Goal: Task Accomplishment & Management: Complete application form

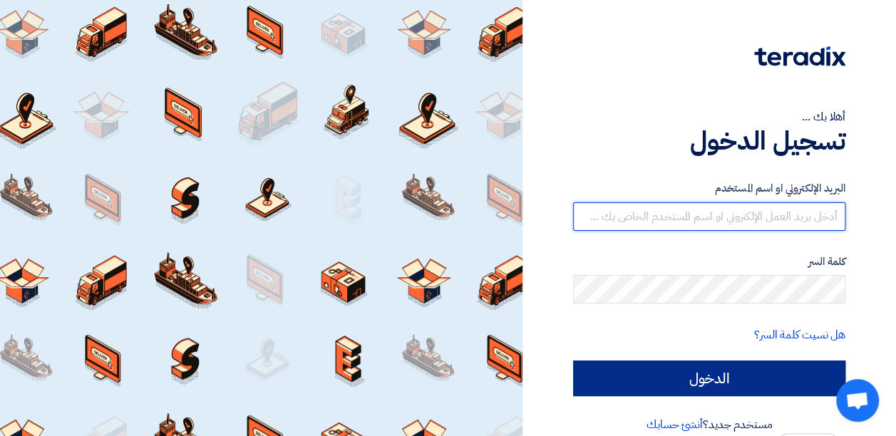
type input "[EMAIL_ADDRESS][DOMAIN_NAME]"
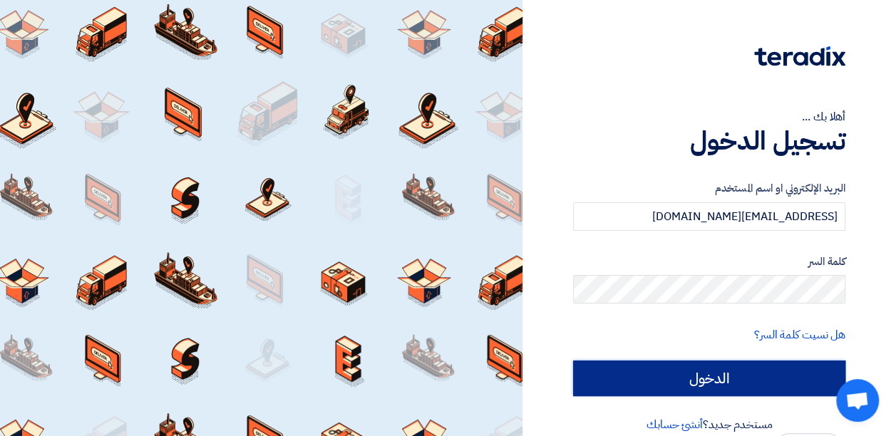
click at [647, 369] on input "الدخول" at bounding box center [709, 379] width 272 height 36
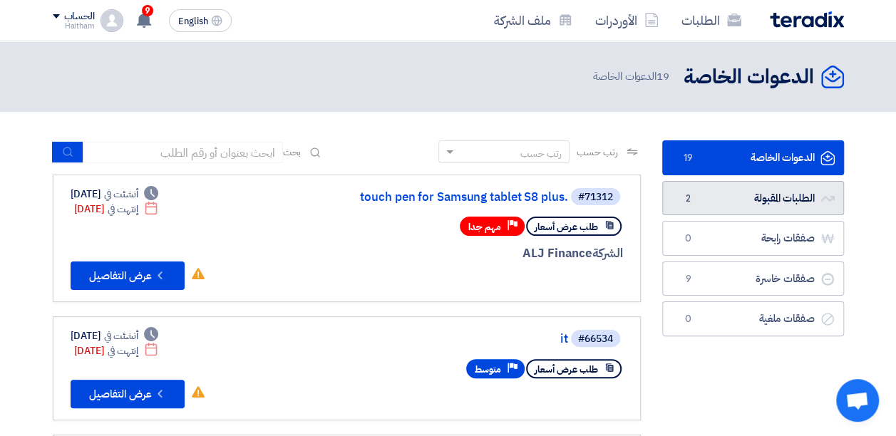
click at [770, 197] on link "الطلبات المقبولة الطلبات المقبولة 2" at bounding box center [753, 198] width 182 height 35
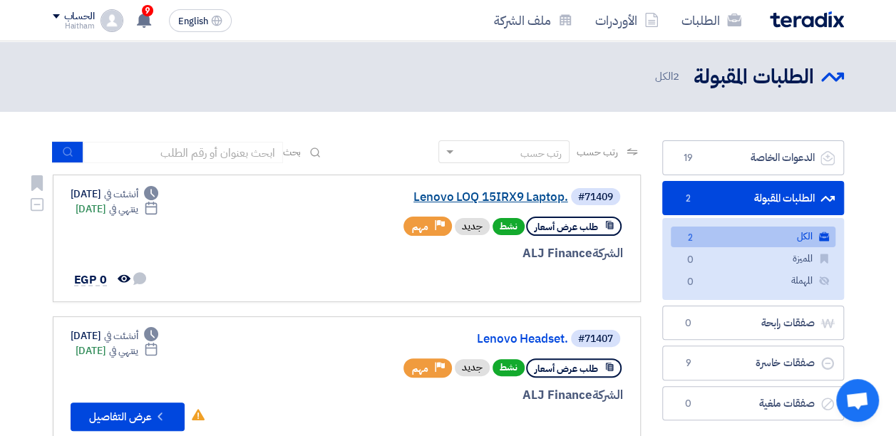
click at [521, 200] on link "Lenovo LOQ 15IRX9 Laptop." at bounding box center [425, 197] width 285 height 13
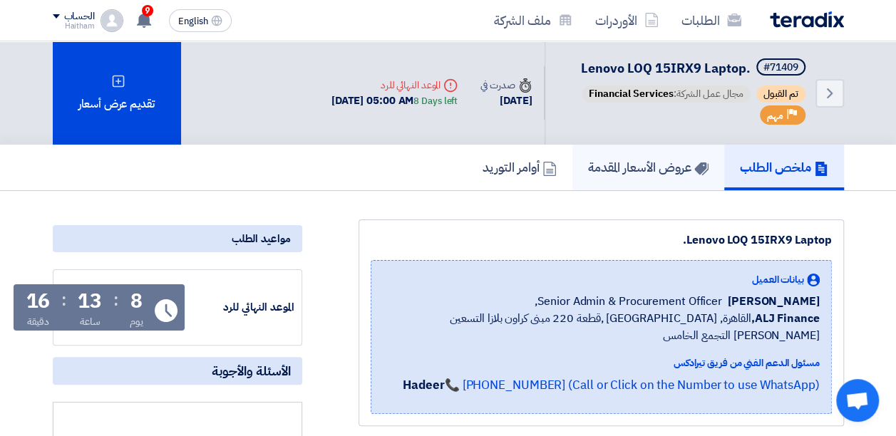
click at [600, 170] on h5 "عروض الأسعار المقدمة" at bounding box center [648, 167] width 120 height 16
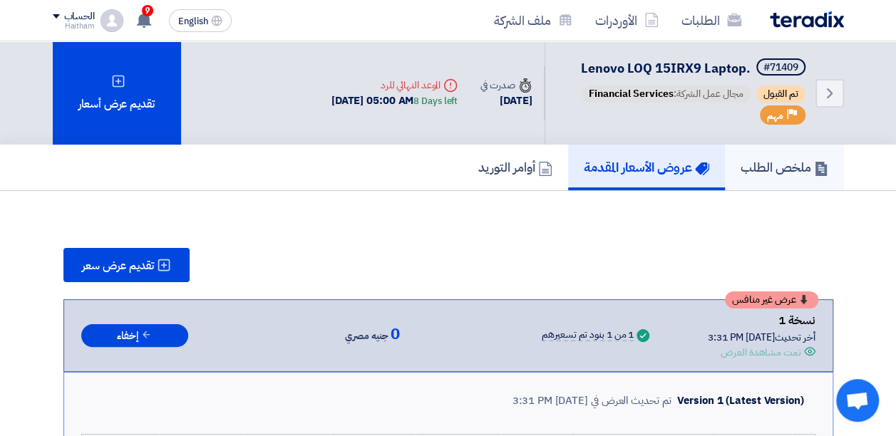
click at [780, 165] on h5 "ملخص الطلب" at bounding box center [785, 167] width 88 height 16
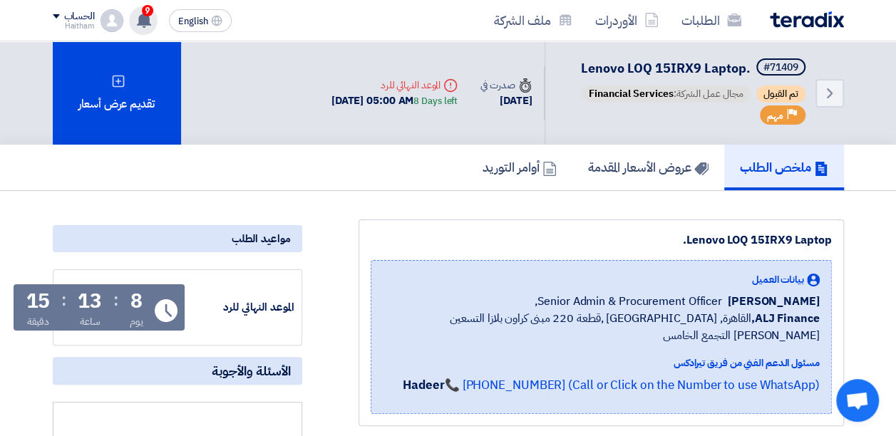
click at [145, 20] on use at bounding box center [144, 20] width 14 height 16
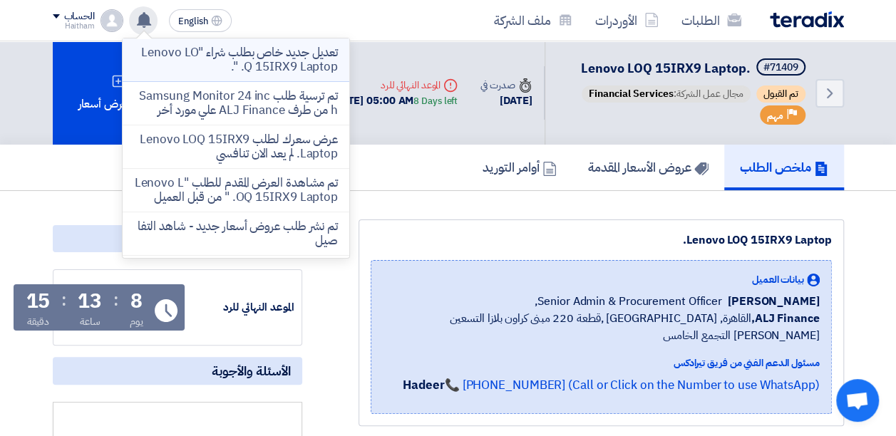
click at [324, 50] on p "تعديل جديد خاص بطلب شراء "Lenovo LOQ 15IRX9 Laptop. "." at bounding box center [236, 60] width 204 height 29
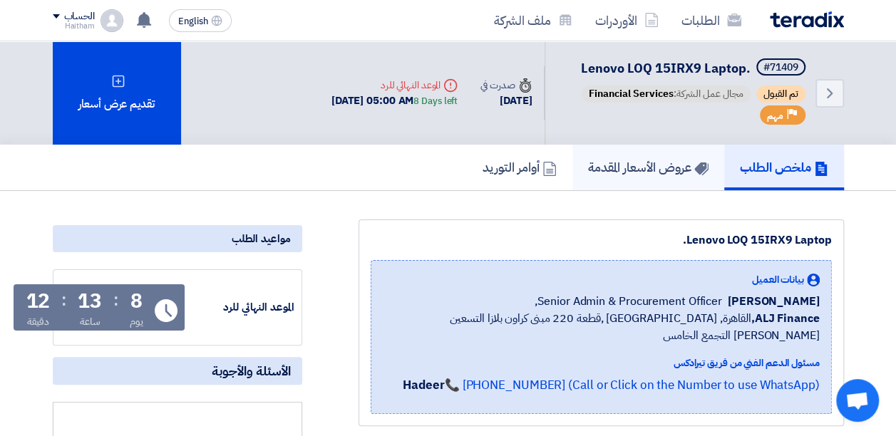
click at [655, 165] on h5 "عروض الأسعار المقدمة" at bounding box center [648, 167] width 120 height 16
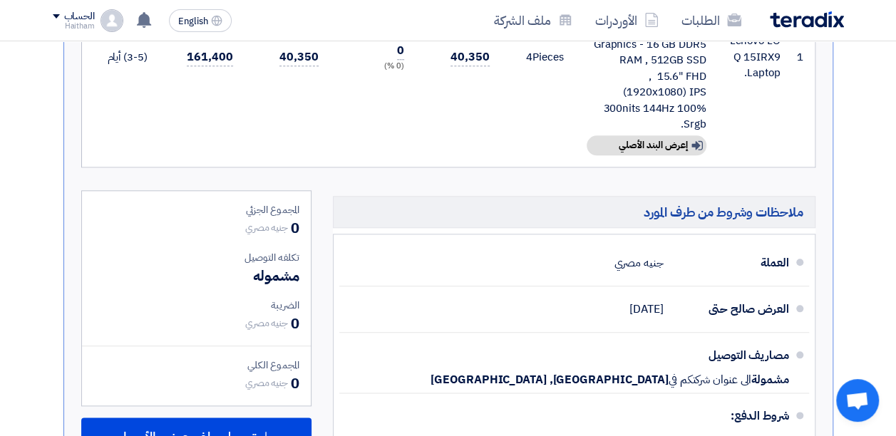
scroll to position [903, 0]
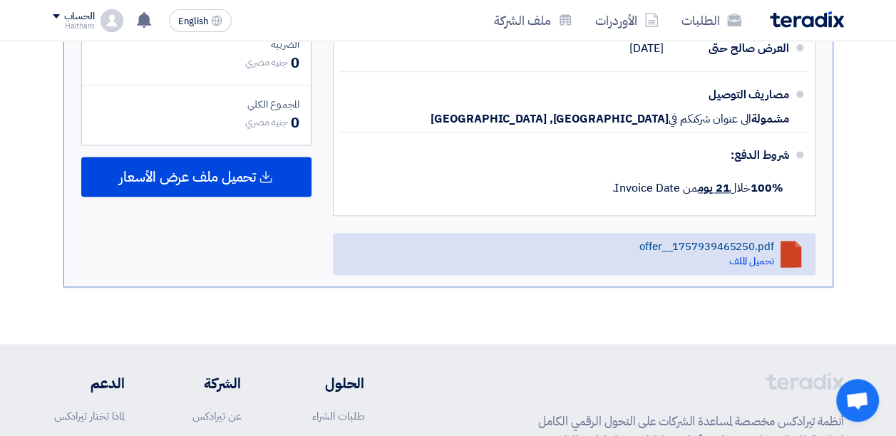
click at [709, 235] on link "offer__1757939465250.pdf تحميل الملف" at bounding box center [574, 254] width 483 height 42
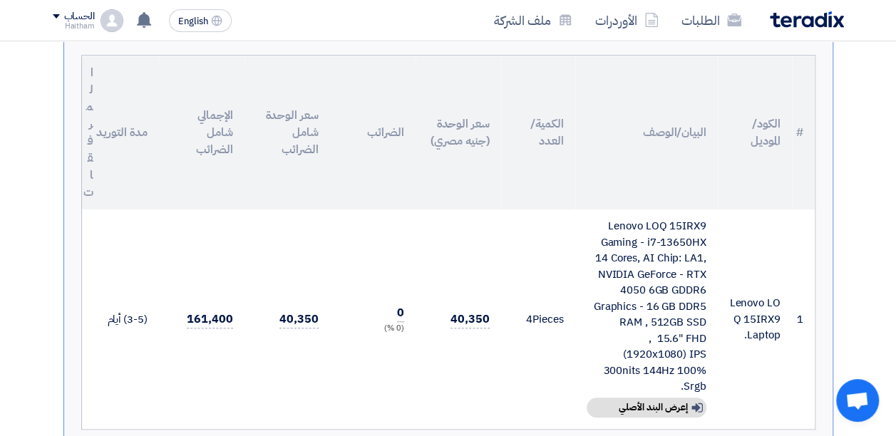
scroll to position [0, 0]
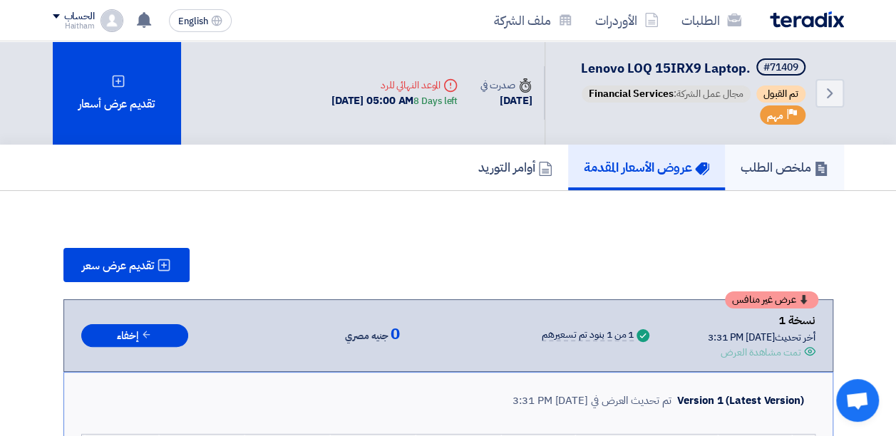
click at [791, 174] on h5 "ملخص الطلب" at bounding box center [785, 167] width 88 height 16
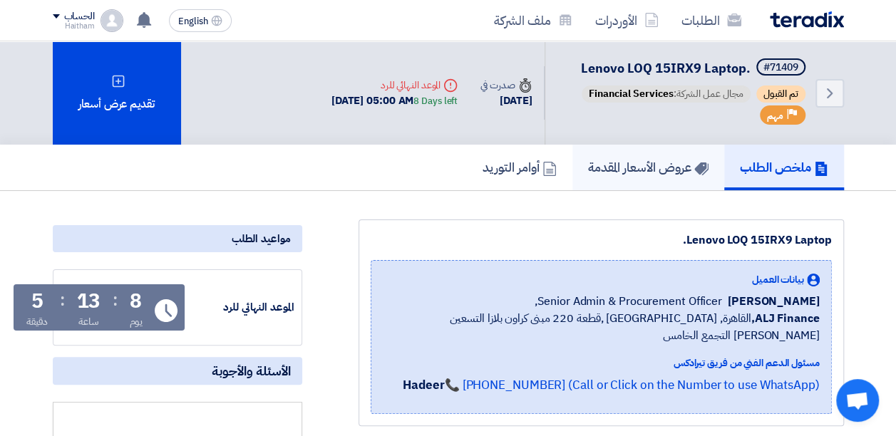
click at [673, 170] on h5 "عروض الأسعار المقدمة" at bounding box center [648, 167] width 120 height 16
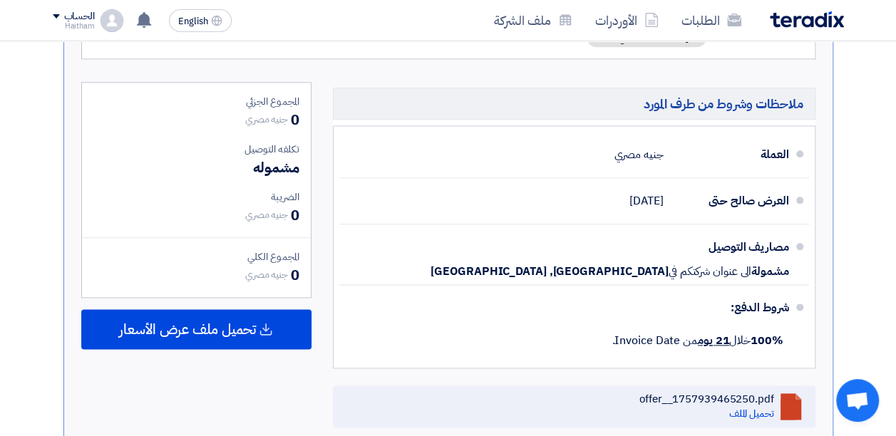
scroll to position [801, 0]
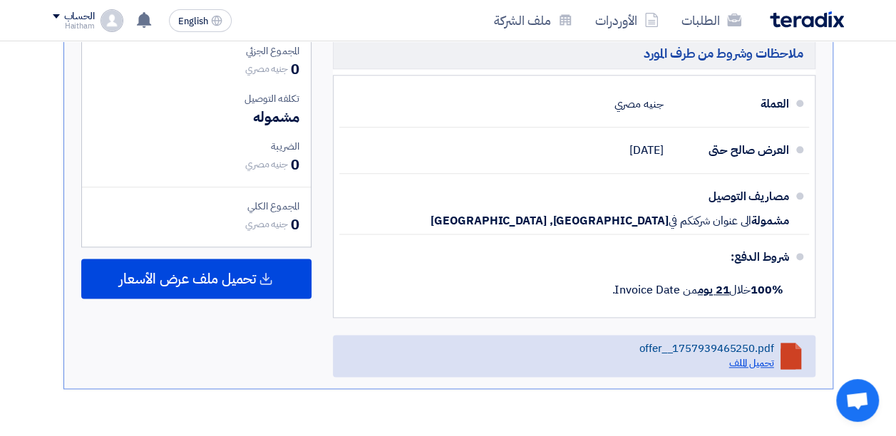
click at [758, 359] on link "تحميل الملف" at bounding box center [751, 363] width 45 height 15
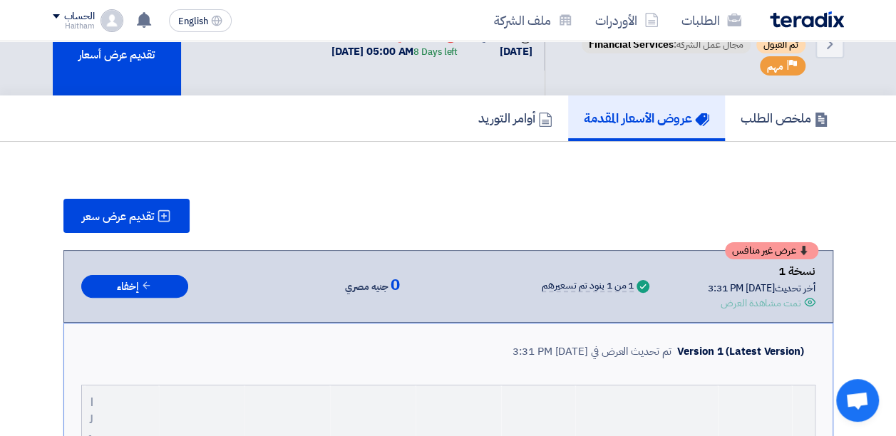
scroll to position [16, 0]
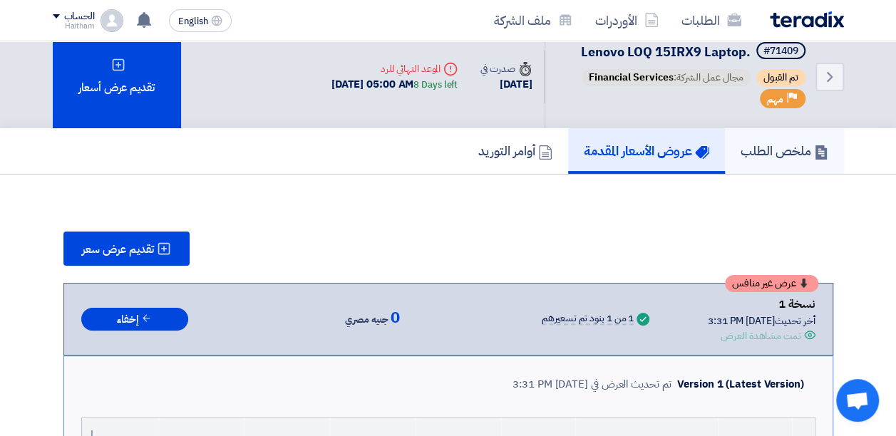
click at [790, 158] on h5 "ملخص الطلب" at bounding box center [785, 151] width 88 height 16
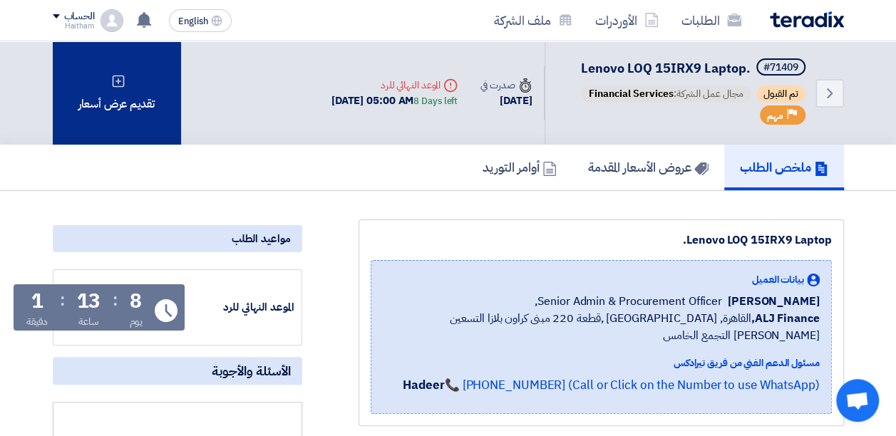
click at [101, 78] on div "تقديم عرض أسعار" at bounding box center [117, 92] width 128 height 103
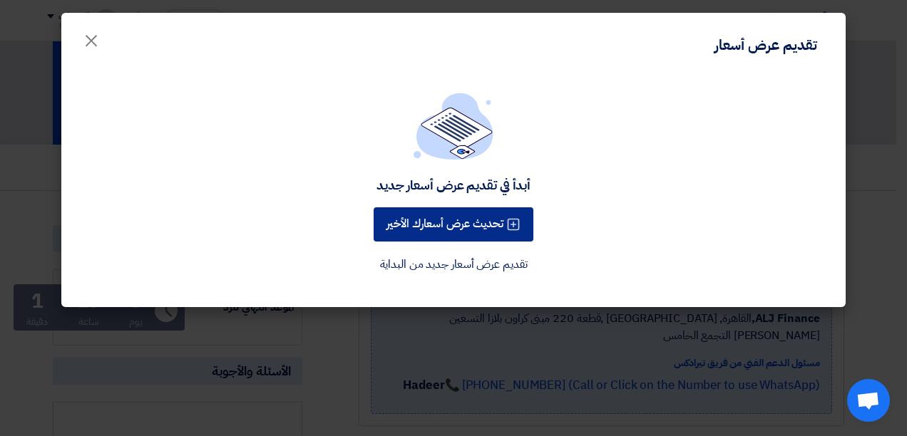
click at [428, 223] on button "تحديث عرض أسعارك الأخير" at bounding box center [454, 224] width 160 height 34
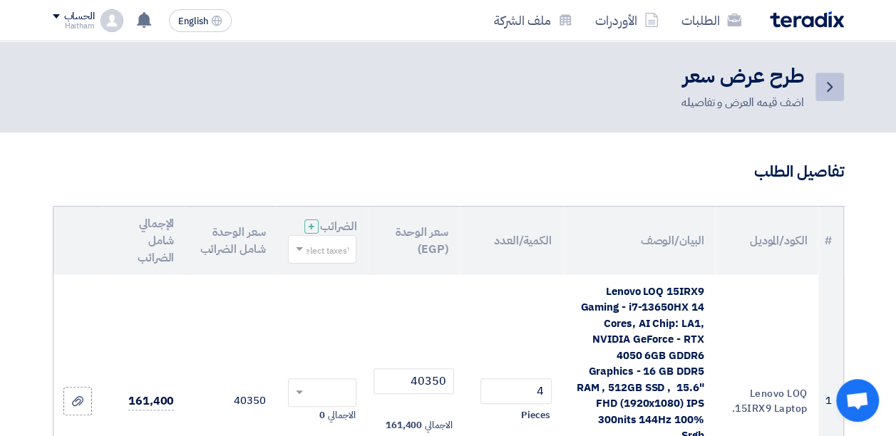
click at [834, 86] on icon "Back" at bounding box center [829, 86] width 17 height 17
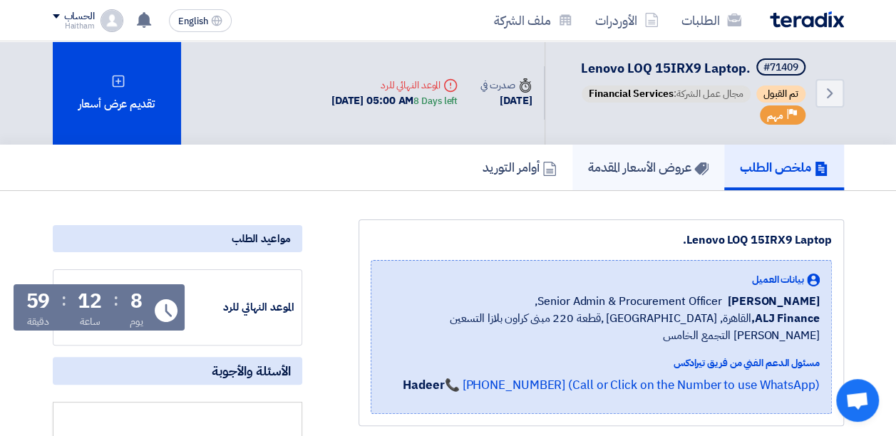
click at [650, 173] on h5 "عروض الأسعار المقدمة" at bounding box center [648, 167] width 120 height 16
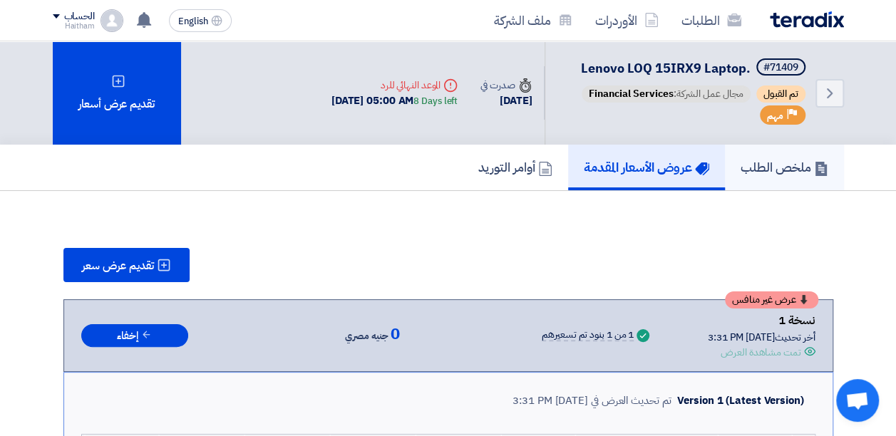
click at [786, 171] on h5 "ملخص الطلب" at bounding box center [785, 167] width 88 height 16
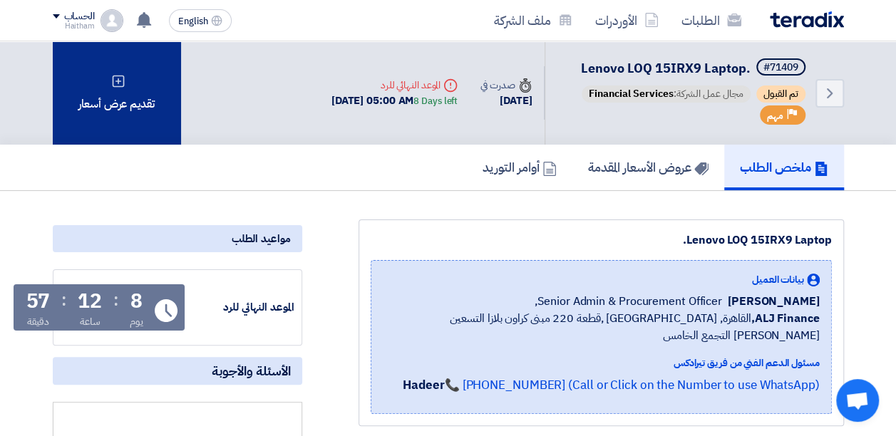
click at [108, 71] on div "تقديم عرض أسعار" at bounding box center [117, 92] width 128 height 103
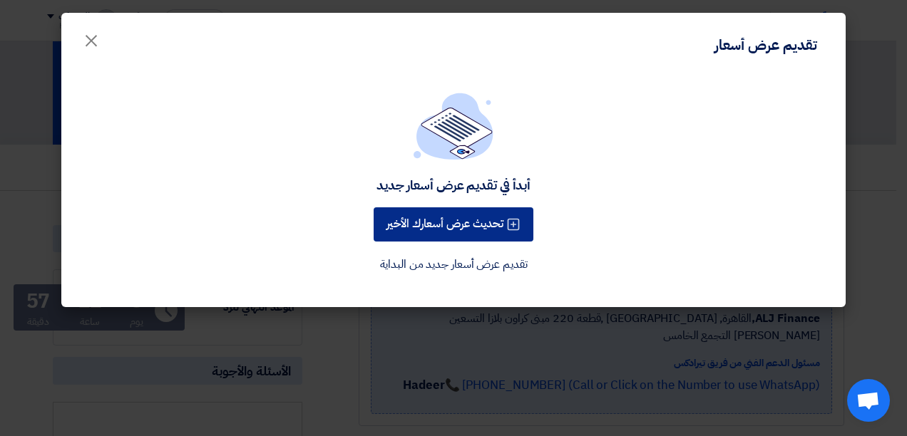
click at [439, 218] on button "تحديث عرض أسعارك الأخير" at bounding box center [454, 224] width 160 height 34
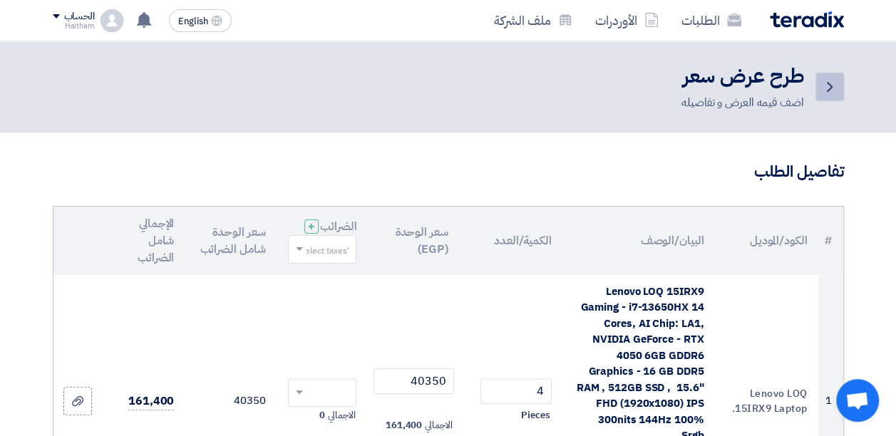
click at [836, 94] on icon "Back" at bounding box center [829, 86] width 17 height 17
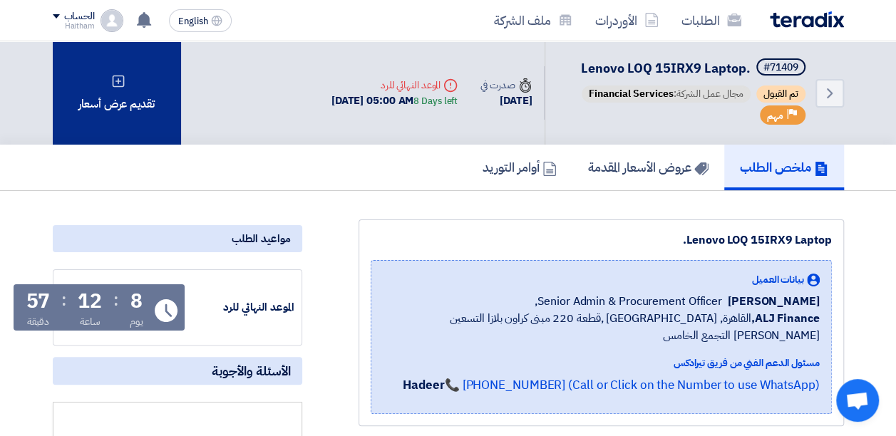
click at [98, 84] on div "تقديم عرض أسعار" at bounding box center [117, 92] width 128 height 103
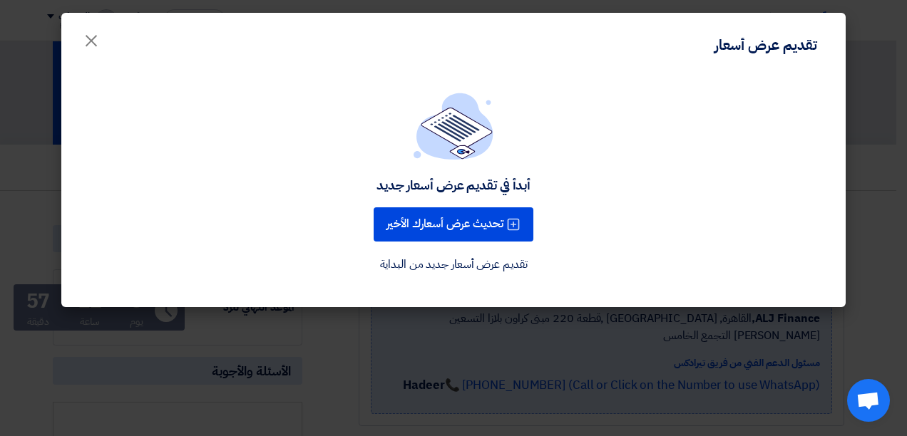
click at [491, 272] on link "تقديم عرض أسعار جديد من البداية" at bounding box center [454, 264] width 148 height 17
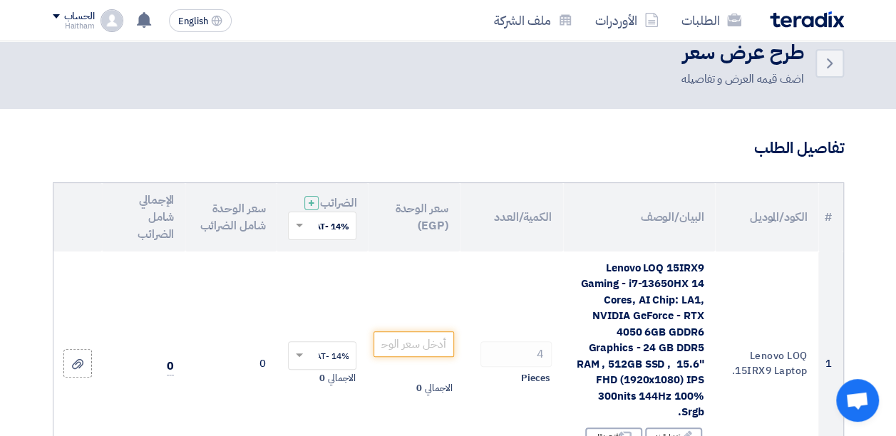
scroll to position [143, 0]
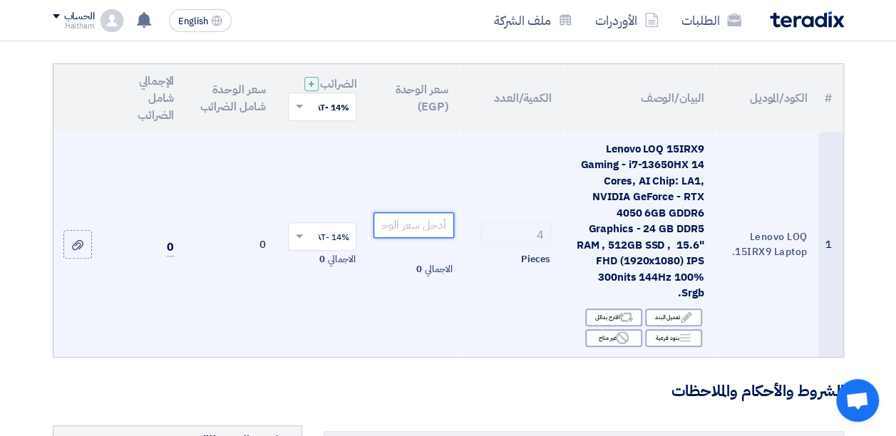
click at [406, 232] on input "number" at bounding box center [414, 225] width 80 height 26
click at [448, 238] on input "40153.5" at bounding box center [414, 225] width 80 height 26
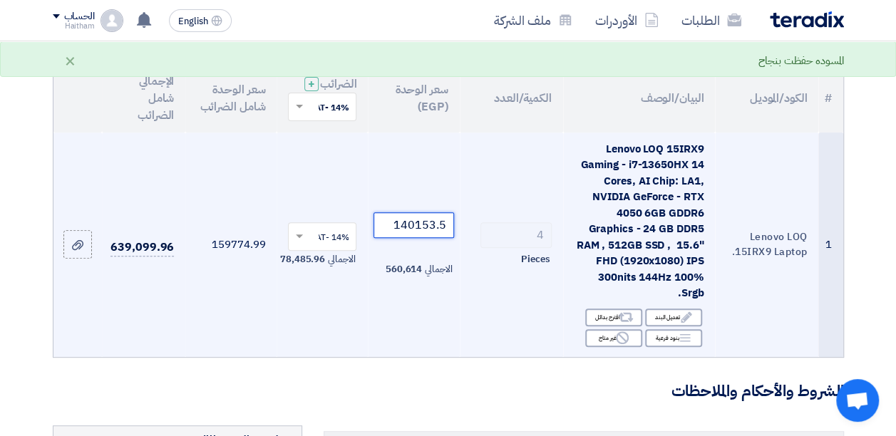
click at [428, 238] on input "140153.5" at bounding box center [414, 225] width 80 height 26
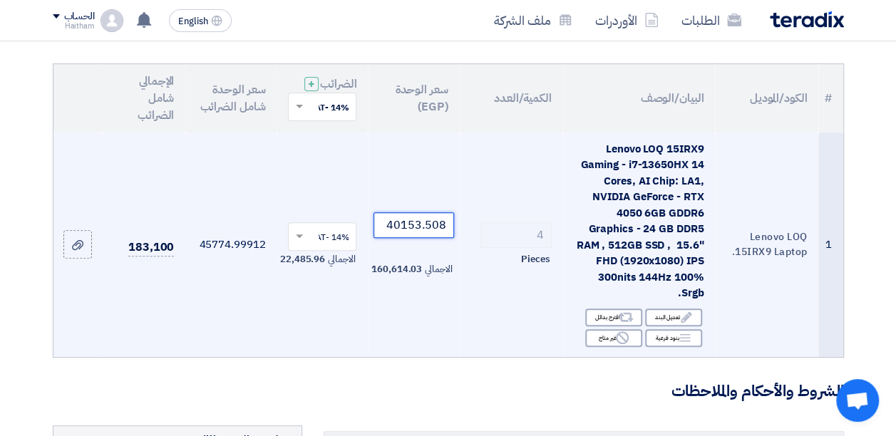
type input "40153.508"
click at [284, 333] on td "14% -VAT × الاجمالي 22,485.96" at bounding box center [322, 245] width 91 height 225
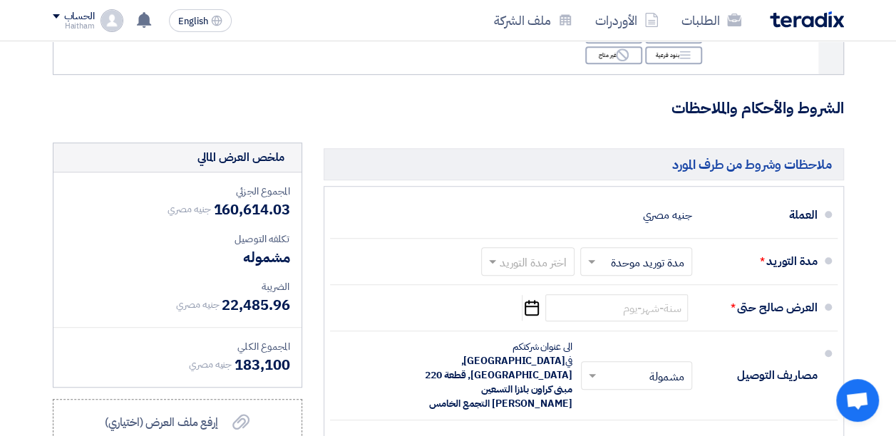
scroll to position [428, 0]
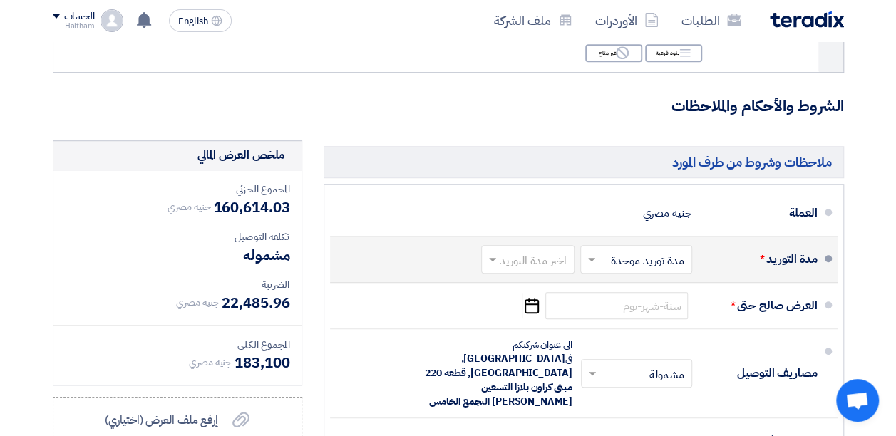
click at [506, 260] on div at bounding box center [528, 260] width 92 height 21
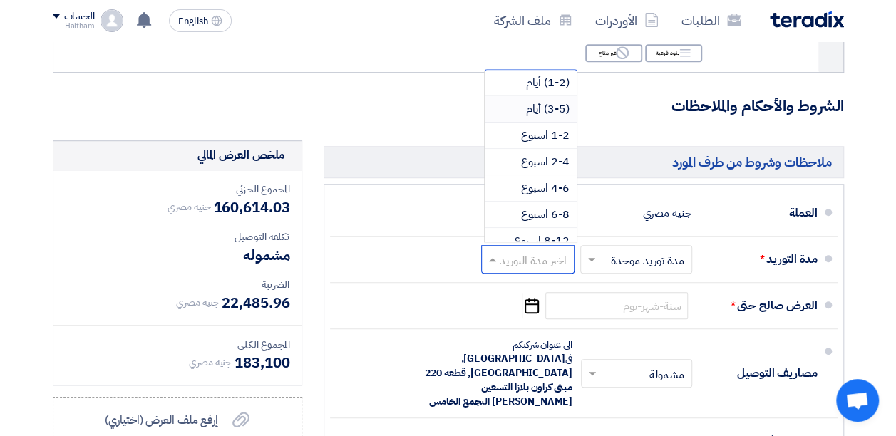
click at [525, 107] on div "(3-5) أيام" at bounding box center [531, 109] width 92 height 26
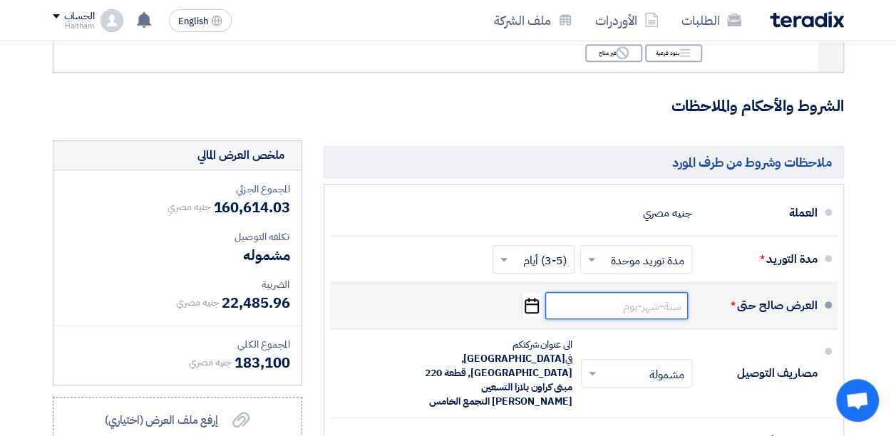
click at [618, 317] on input at bounding box center [616, 305] width 143 height 27
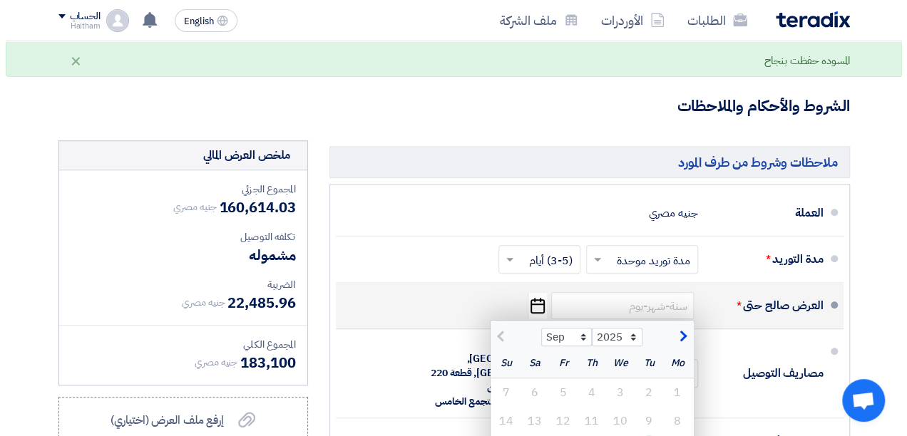
scroll to position [713, 0]
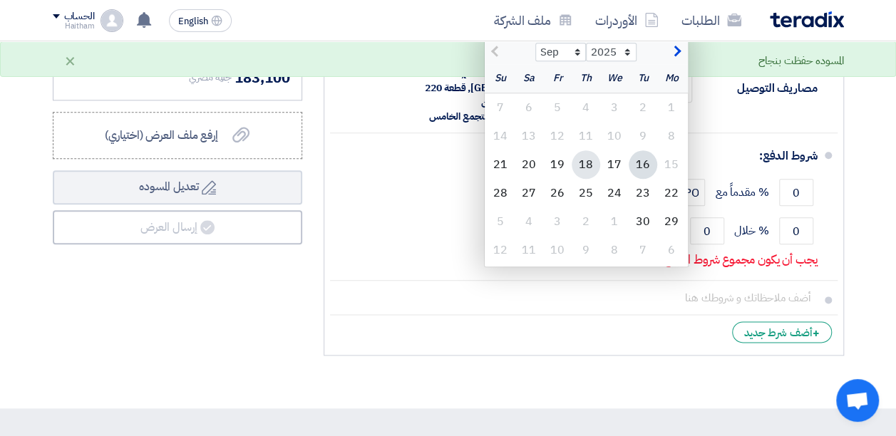
click at [586, 171] on div "18" at bounding box center [586, 164] width 29 height 29
type input "[DATE]"
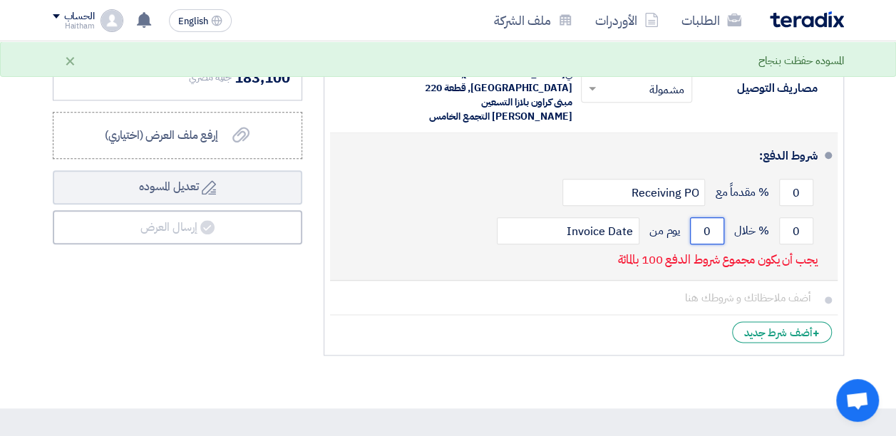
drag, startPoint x: 697, startPoint y: 217, endPoint x: 714, endPoint y: 217, distance: 17.1
click at [714, 217] on input "0" at bounding box center [707, 230] width 34 height 27
type input "21"
click at [794, 217] on input "0" at bounding box center [796, 230] width 34 height 27
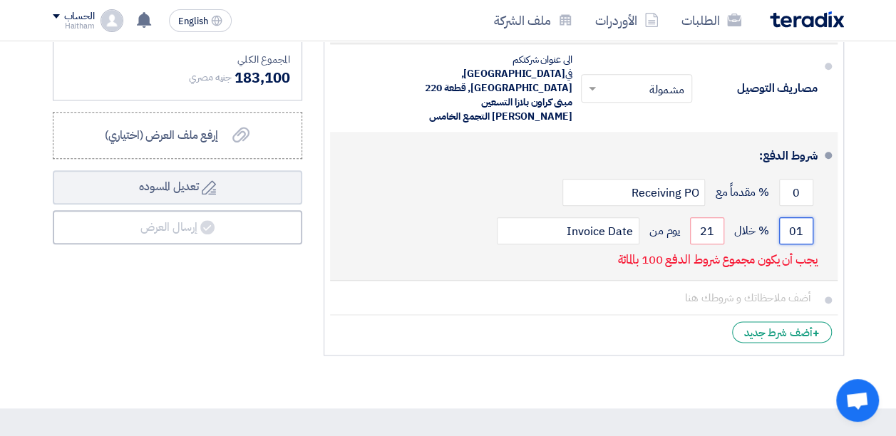
click at [805, 222] on input "01" at bounding box center [796, 230] width 34 height 27
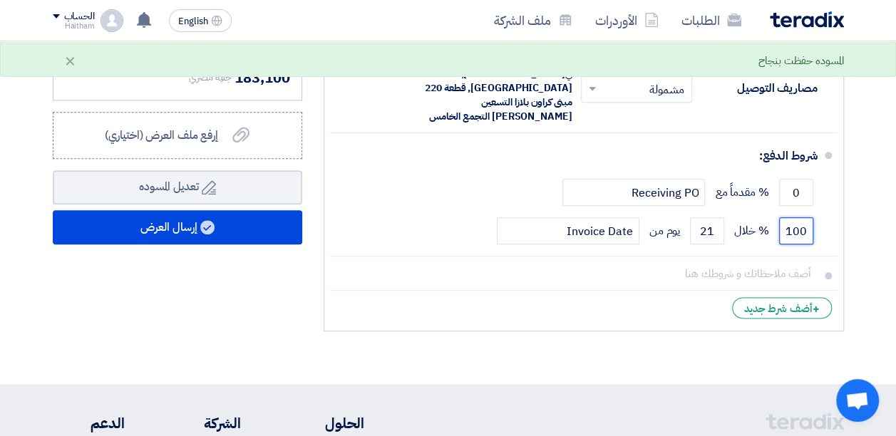
type input "100"
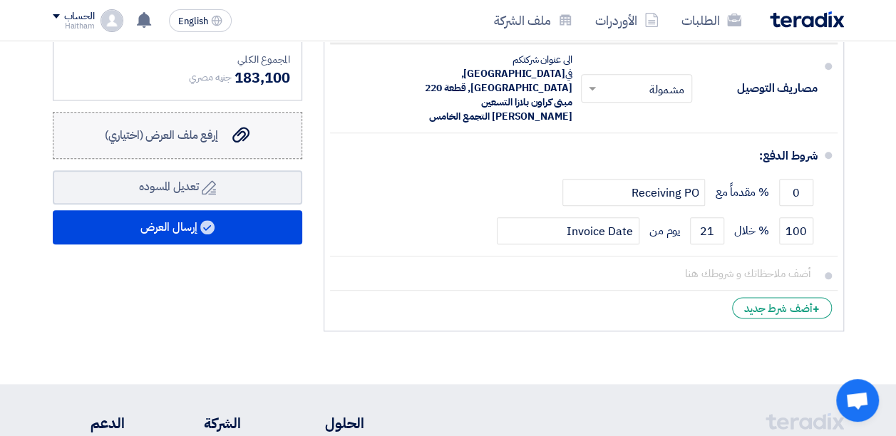
click at [183, 143] on span "إرفع ملف العرض (اختياري)" at bounding box center [161, 135] width 113 height 17
click at [0, 0] on input "إرفع ملف العرض (اختياري) إرفع ملف العرض (اختياري)" at bounding box center [0, 0] width 0 height 0
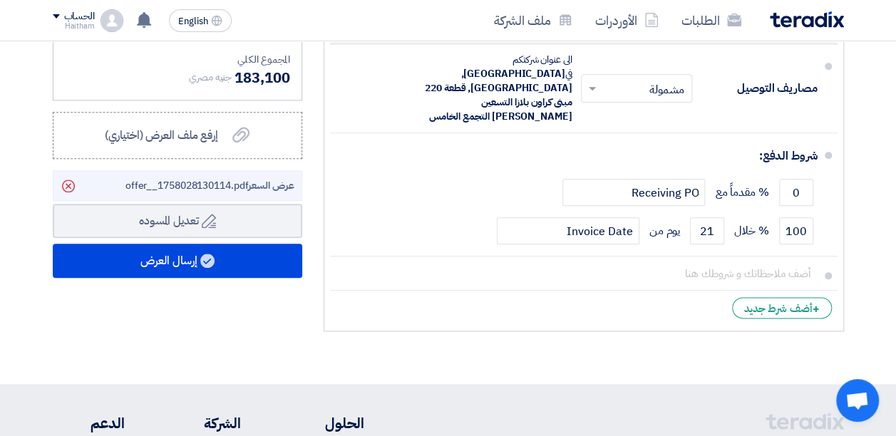
click at [183, 193] on span "عرض السعر offer__1758028130114.pdf" at bounding box center [209, 185] width 169 height 15
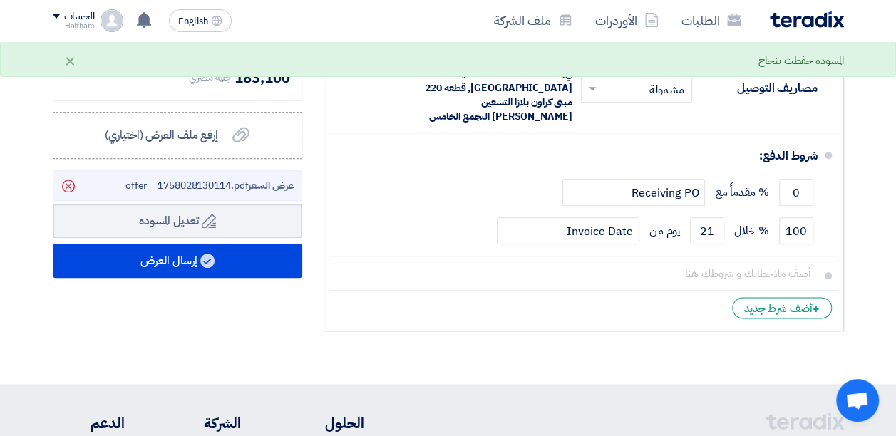
click at [183, 193] on span "عرض السعر offer__1758028130114.pdf" at bounding box center [209, 185] width 169 height 15
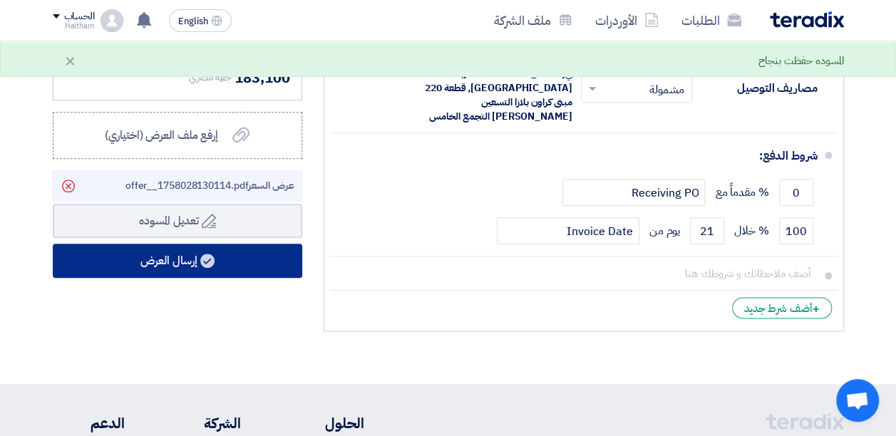
drag, startPoint x: 183, startPoint y: 196, endPoint x: 184, endPoint y: 272, distance: 76.3
click at [184, 272] on button "إرسال العرض" at bounding box center [178, 261] width 250 height 34
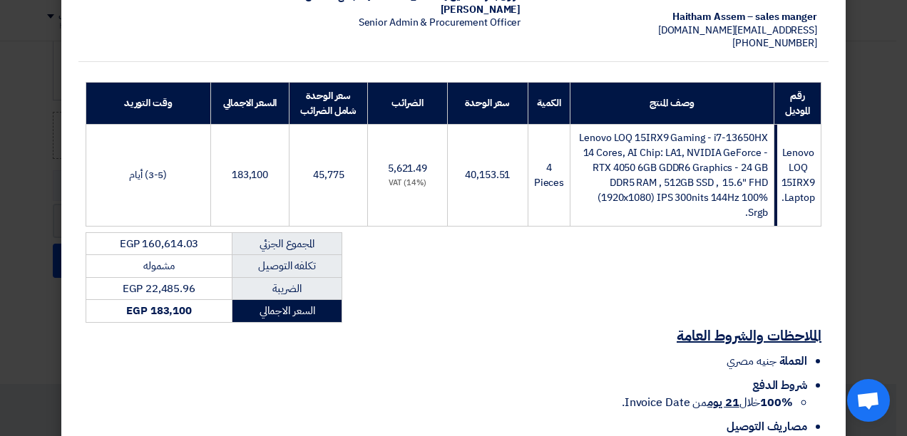
scroll to position [310, 0]
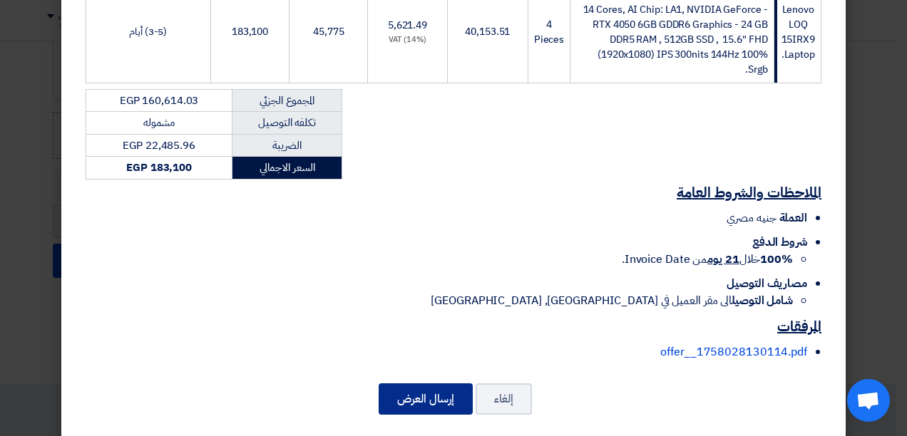
click at [448, 392] on button "إرسال العرض" at bounding box center [426, 399] width 94 height 31
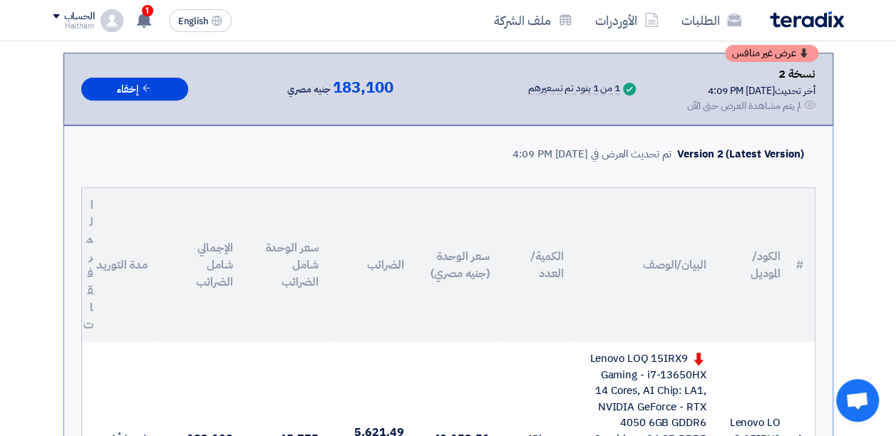
scroll to position [246, 0]
click at [724, 151] on div "Version 2 (Latest Version)" at bounding box center [740, 155] width 126 height 16
click at [704, 104] on div "لم يتم مشاهدة العرض حتى الآن" at bounding box center [744, 106] width 114 height 15
click at [107, 90] on button "إخفاء" at bounding box center [134, 90] width 107 height 24
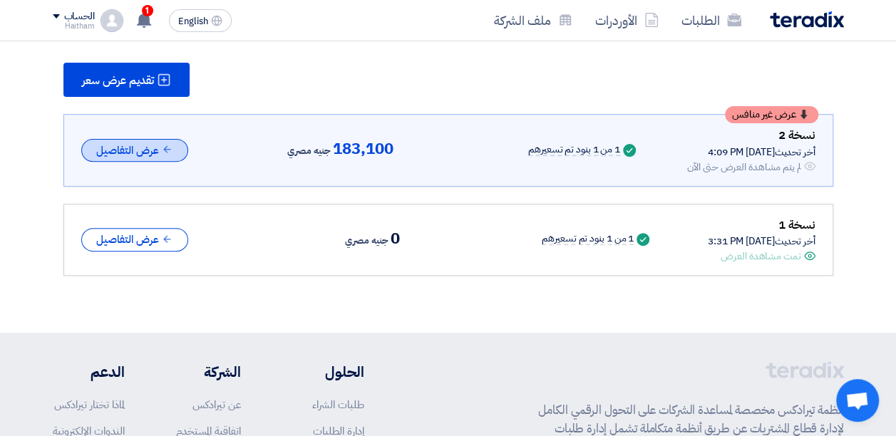
scroll to position [103, 0]
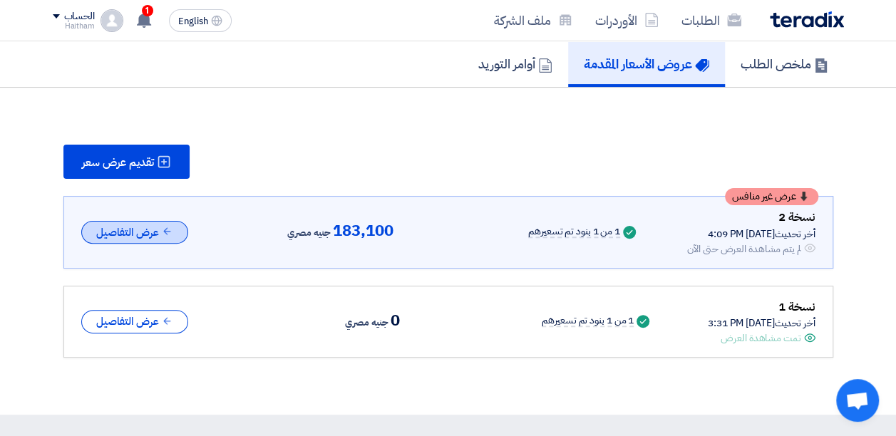
click at [125, 236] on button "عرض التفاصيل" at bounding box center [134, 233] width 107 height 24
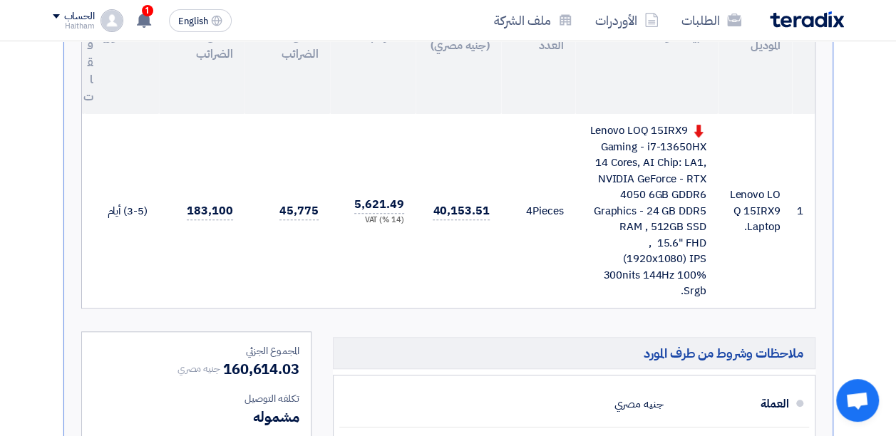
scroll to position [508, 0]
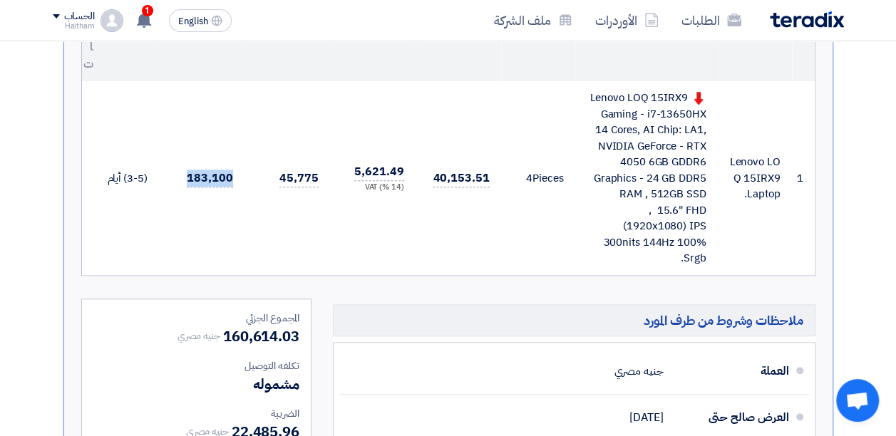
drag, startPoint x: 157, startPoint y: 146, endPoint x: 260, endPoint y: 170, distance: 106.2
click at [260, 170] on tr "1 Lenovo LOQ 15IRX9 Laptop. Lenovo LOQ 15IRX9 Gaming - i7-13650HX 14 Cores, AI …" at bounding box center [448, 178] width 733 height 194
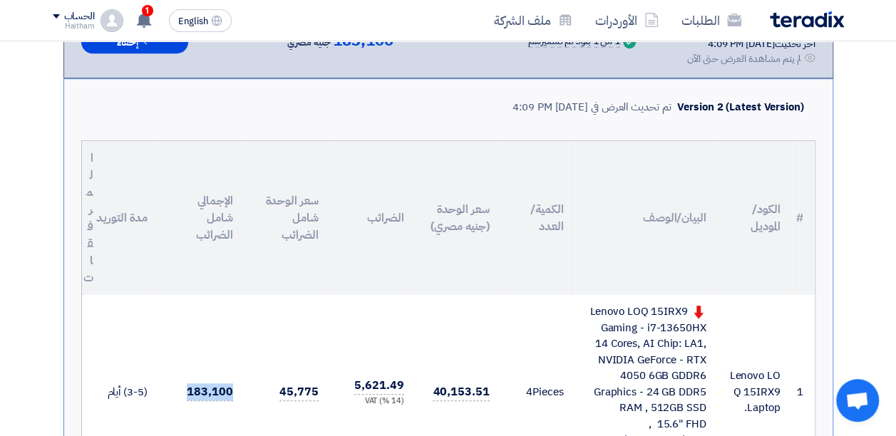
scroll to position [151, 0]
